Goal: Information Seeking & Learning: Check status

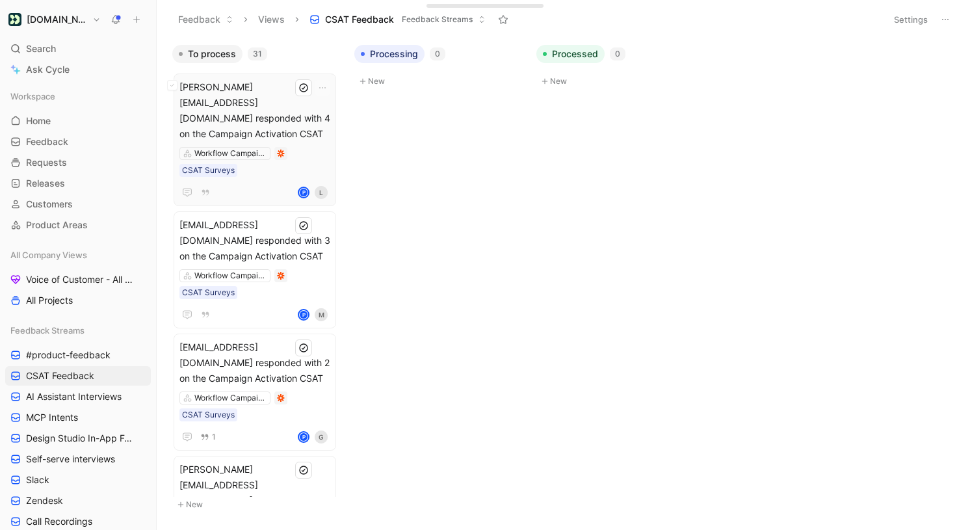
click at [249, 85] on span "[PERSON_NAME][EMAIL_ADDRESS][DOMAIN_NAME] responded with 4 on the Campaign Acti…" at bounding box center [254, 110] width 151 height 62
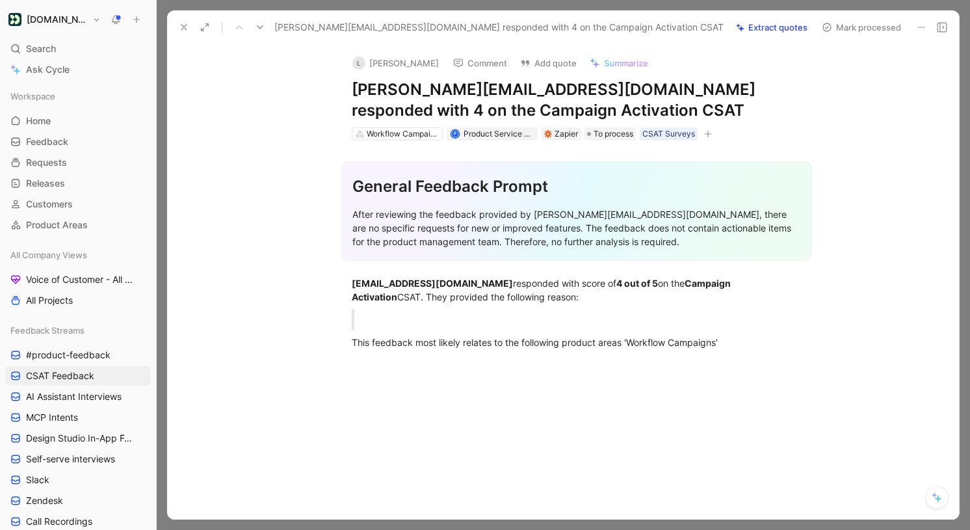
click at [181, 22] on icon at bounding box center [184, 27] width 10 height 10
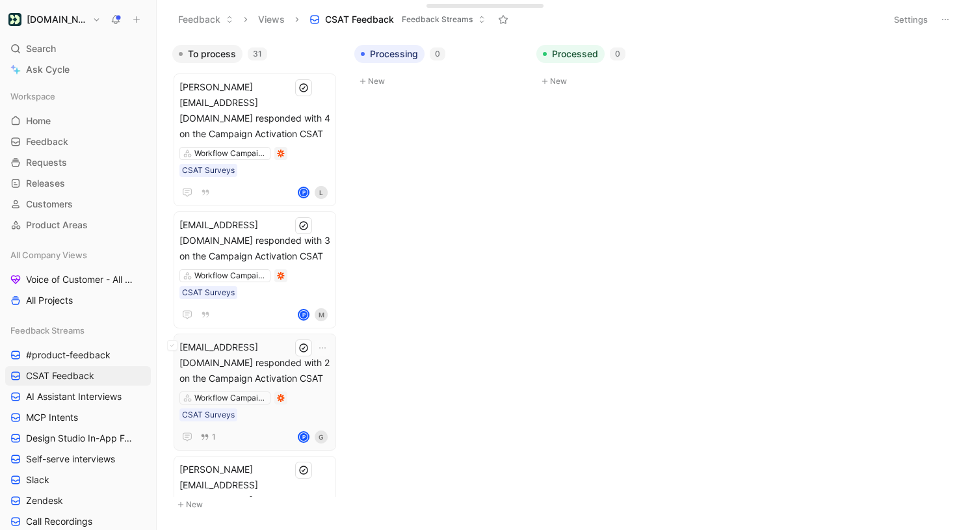
click at [280, 391] on div at bounding box center [280, 397] width 13 height 13
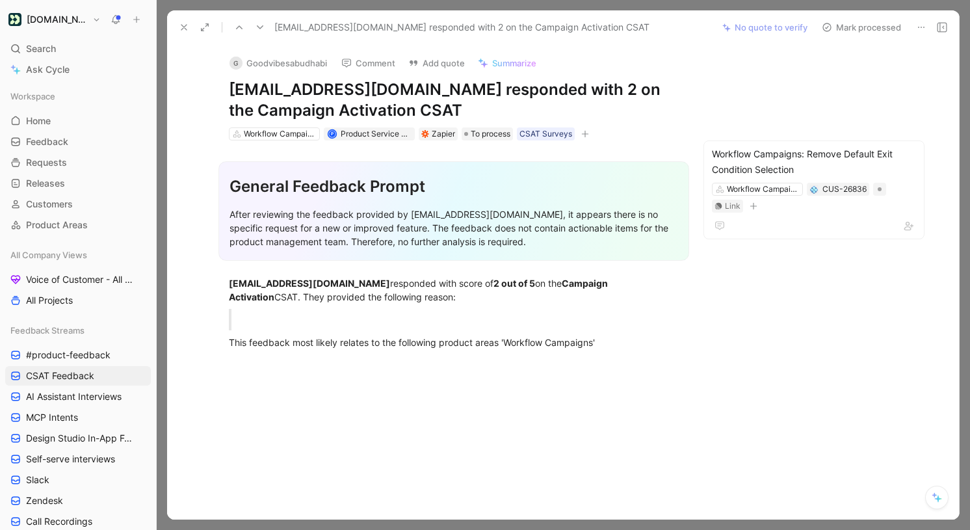
click at [179, 25] on icon at bounding box center [184, 27] width 10 height 10
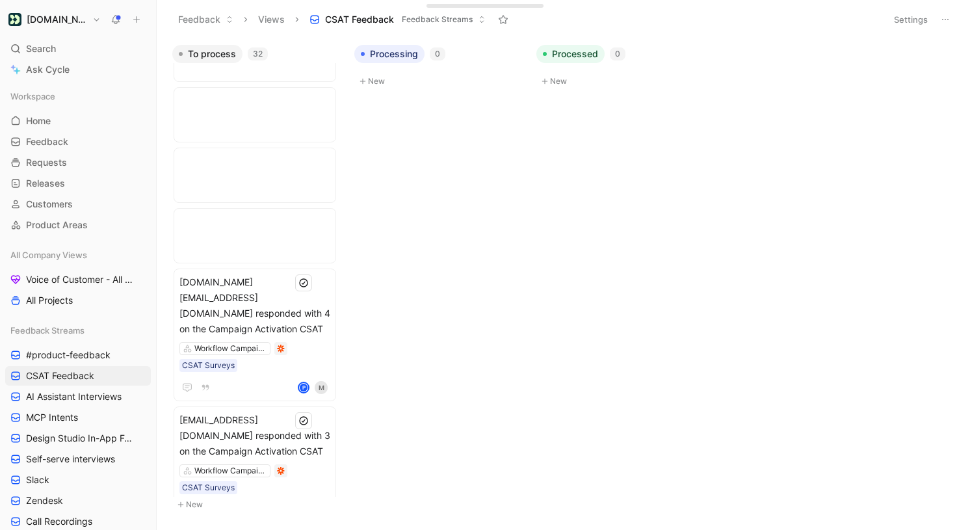
scroll to position [1660, 0]
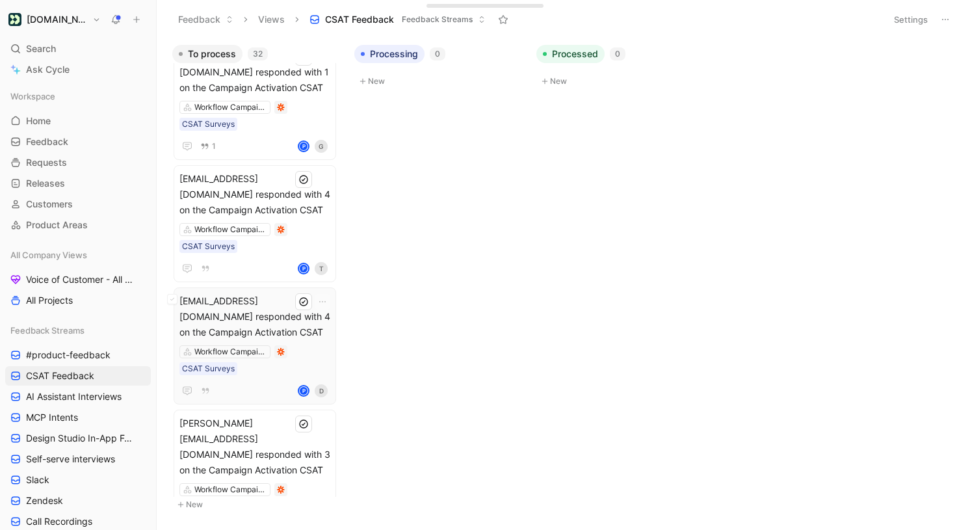
click at [266, 293] on span "[EMAIL_ADDRESS][DOMAIN_NAME] responded with 4 on the Campaign Activation CSAT" at bounding box center [254, 316] width 151 height 47
